Goal: Task Accomplishment & Management: Manage account settings

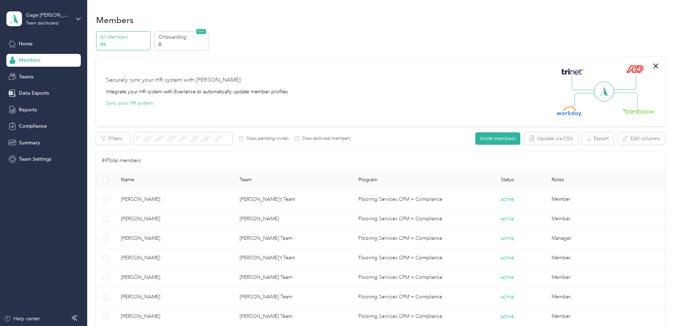
scroll to position [32, 0]
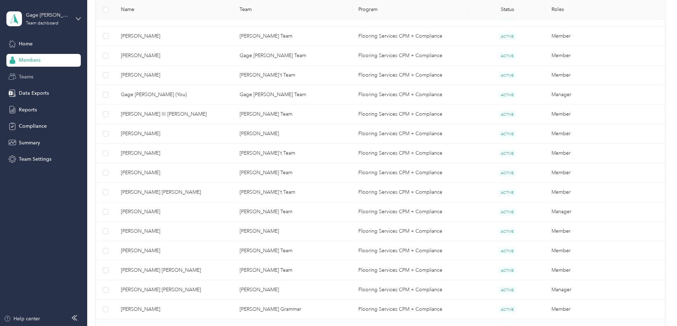
click at [27, 75] on span "Teams" at bounding box center [26, 76] width 15 height 7
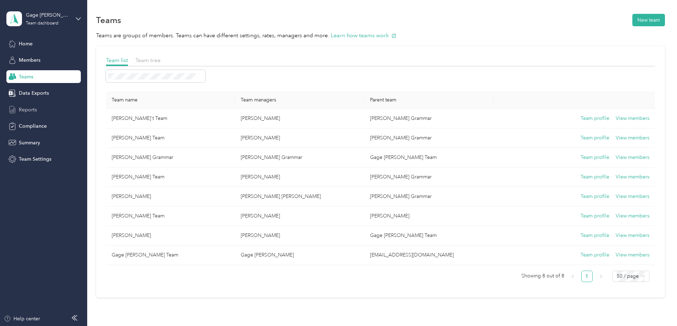
click at [34, 109] on span "Reports" at bounding box center [28, 109] width 18 height 7
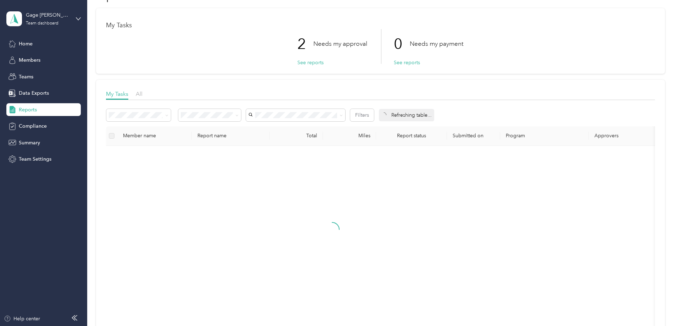
scroll to position [35, 0]
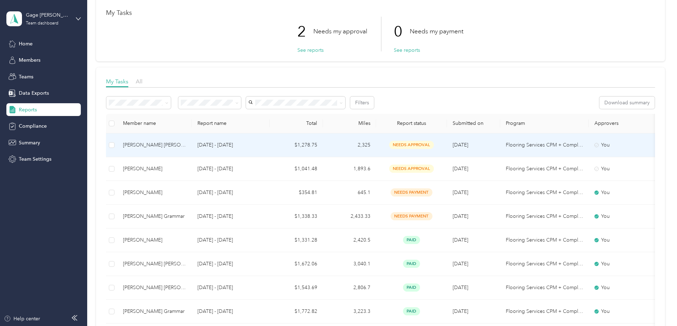
click at [434, 144] on span "needs approval" at bounding box center [411, 145] width 45 height 8
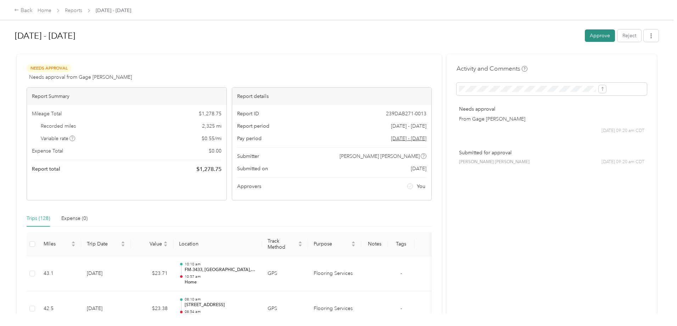
click at [585, 36] on button "Approve" at bounding box center [600, 35] width 30 height 12
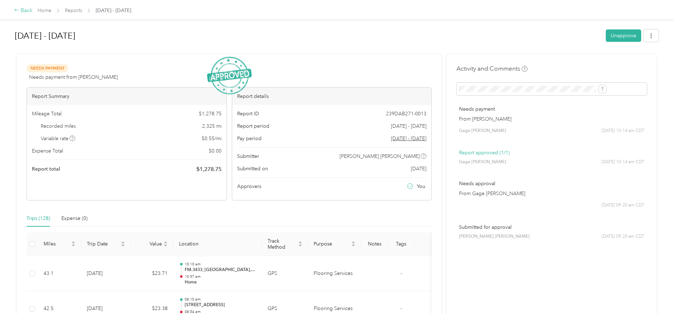
click at [33, 10] on div "Back" at bounding box center [23, 10] width 18 height 9
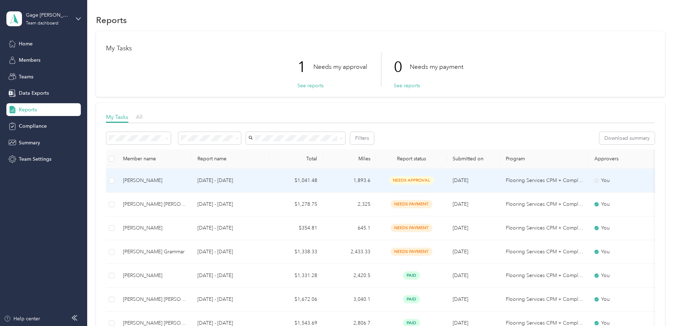
click at [434, 178] on span "needs approval" at bounding box center [411, 180] width 45 height 8
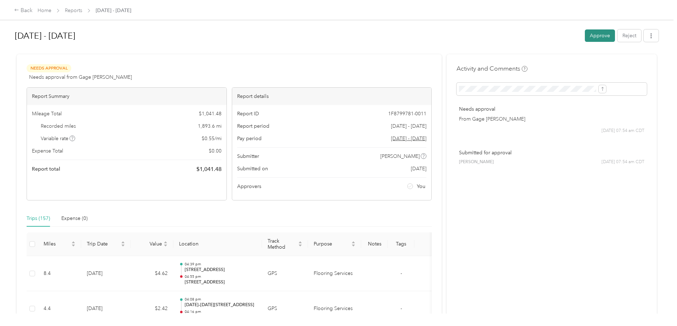
click at [585, 35] on button "Approve" at bounding box center [600, 35] width 30 height 12
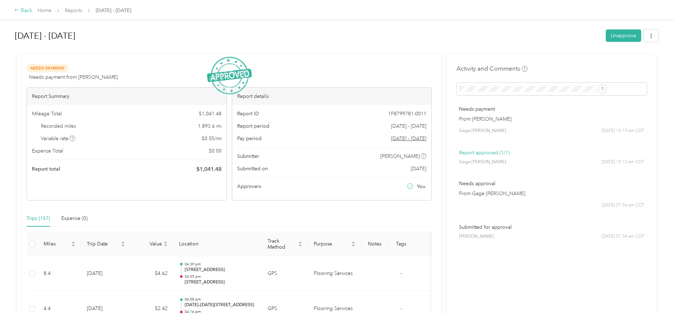
click at [33, 12] on div "Back" at bounding box center [23, 10] width 18 height 9
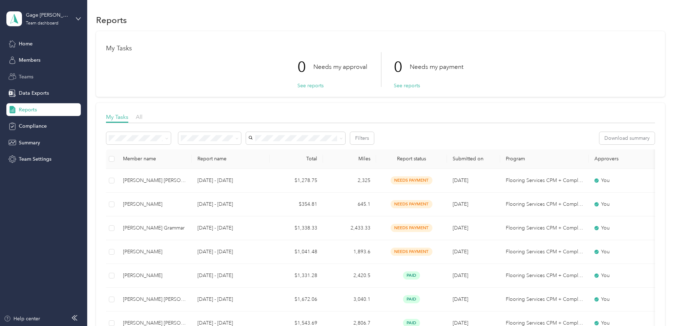
click at [29, 78] on span "Teams" at bounding box center [26, 76] width 15 height 7
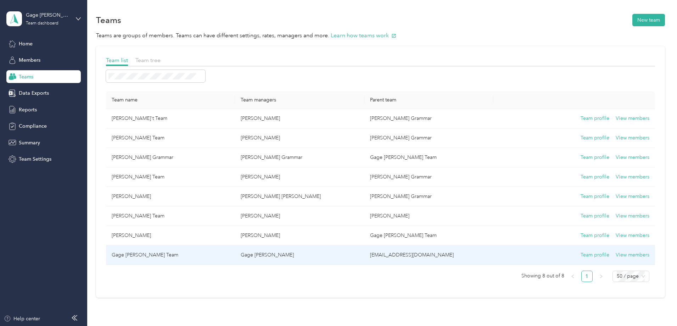
click at [179, 254] on td "Gage [PERSON_NAME] Team" at bounding box center [170, 254] width 129 height 19
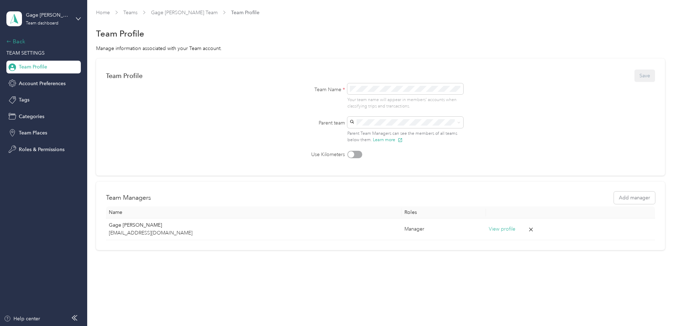
click at [20, 43] on div "Back" at bounding box center [41, 41] width 71 height 9
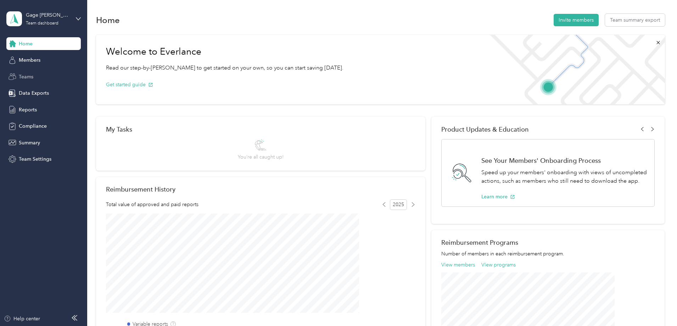
click at [30, 78] on span "Teams" at bounding box center [26, 76] width 15 height 7
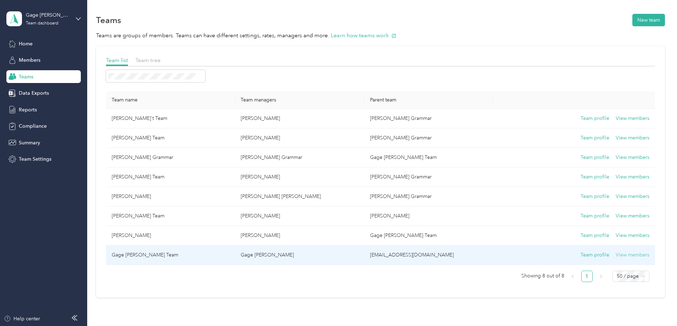
click at [616, 258] on button "View members" at bounding box center [633, 255] width 34 height 8
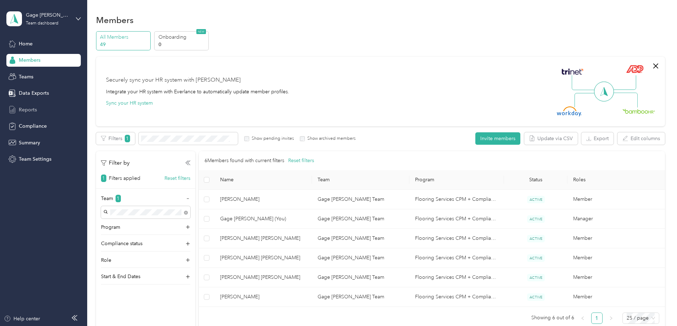
click at [30, 110] on span "Reports" at bounding box center [28, 109] width 18 height 7
